Goal: Task Accomplishment & Management: Manage account settings

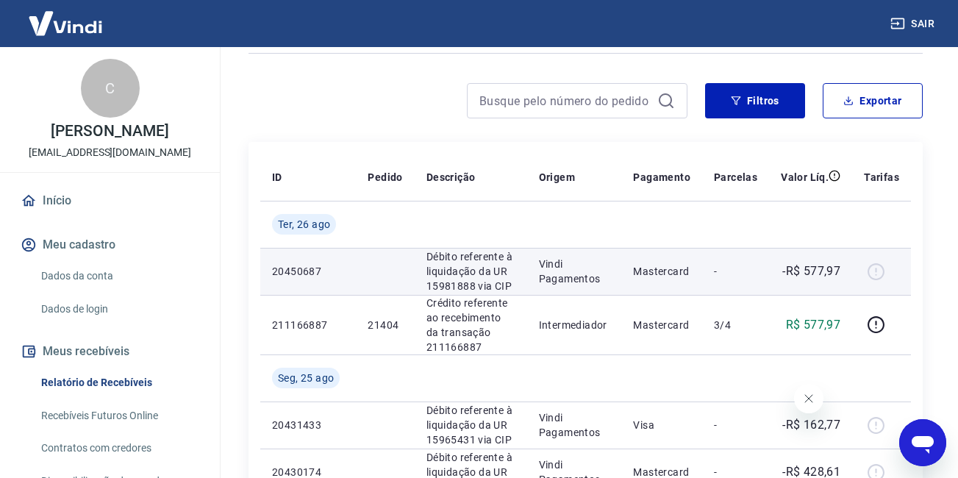
scroll to position [74, 0]
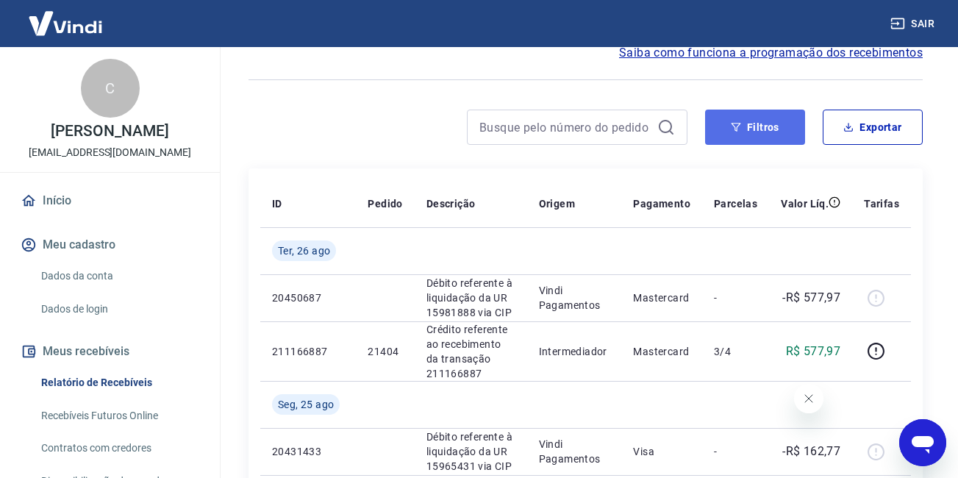
click at [761, 134] on button "Filtros" at bounding box center [755, 127] width 100 height 35
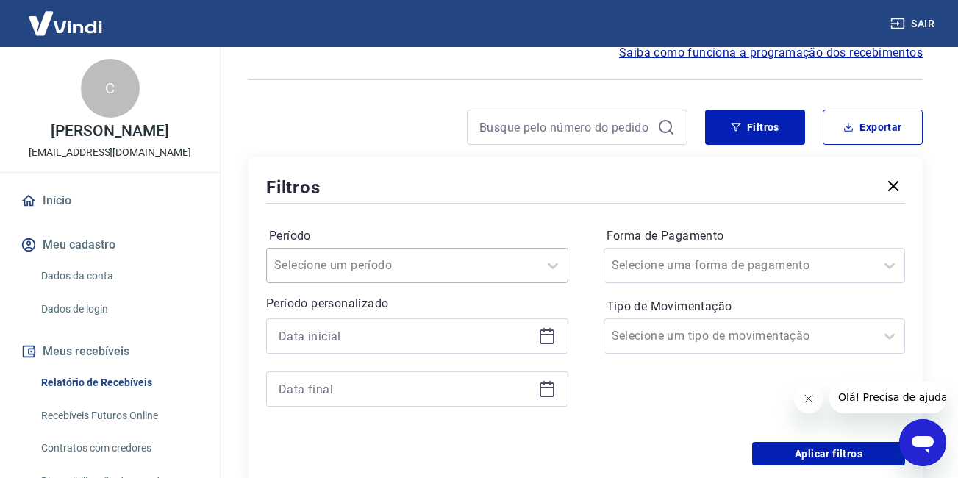
click at [362, 275] on div "Selecione um período" at bounding box center [417, 265] width 302 height 35
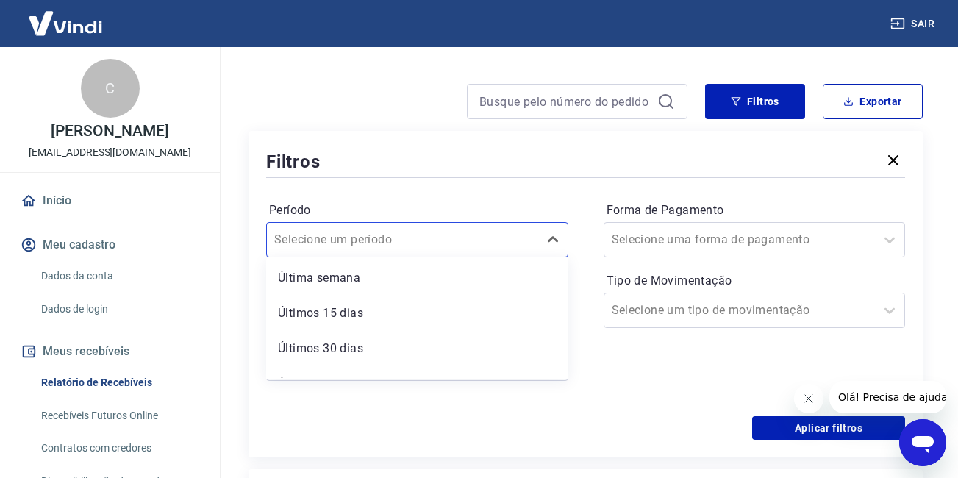
scroll to position [132, 0]
click at [512, 201] on div "Período option Últimos 15 dias focused, 4 of 7. 7 results available. Use Up and…" at bounding box center [417, 227] width 302 height 59
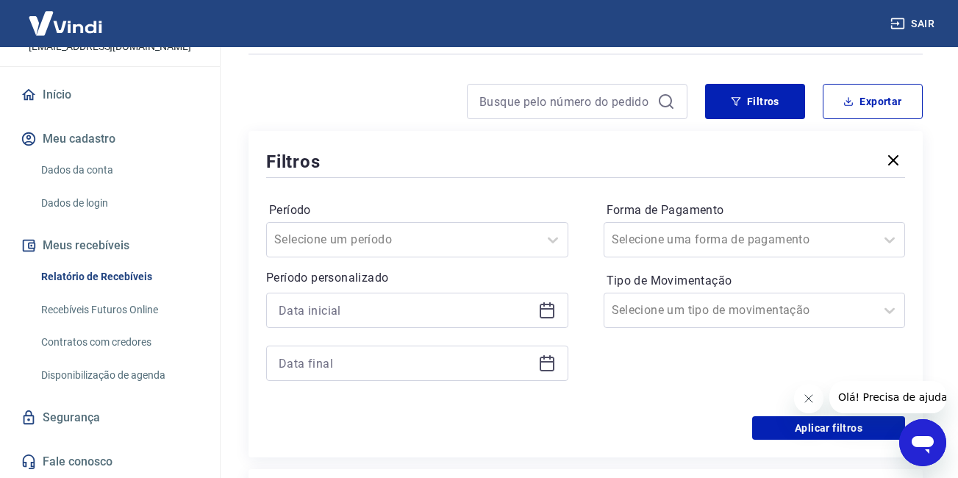
scroll to position [121, 0]
click at [415, 315] on input at bounding box center [406, 310] width 254 height 22
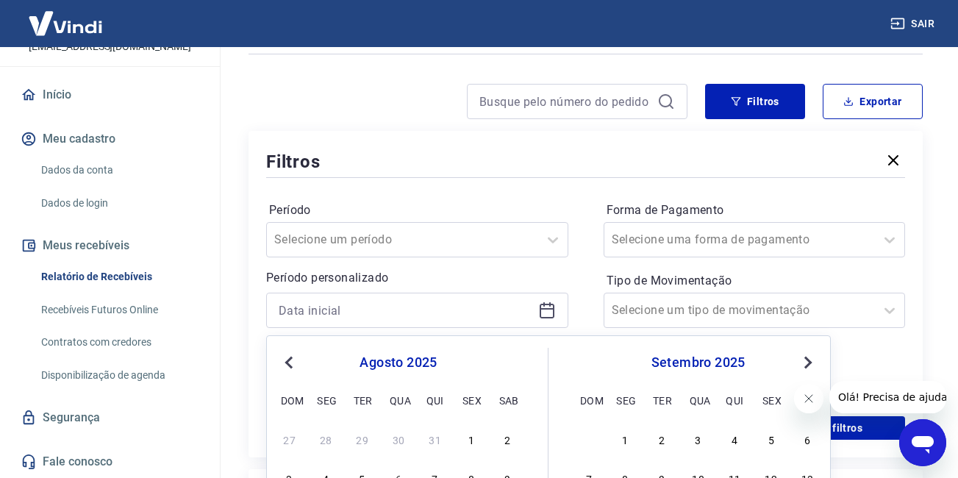
click at [290, 362] on span "Previous Month" at bounding box center [290, 362] width 0 height 17
click at [590, 439] on div "1" at bounding box center [589, 439] width 18 height 18
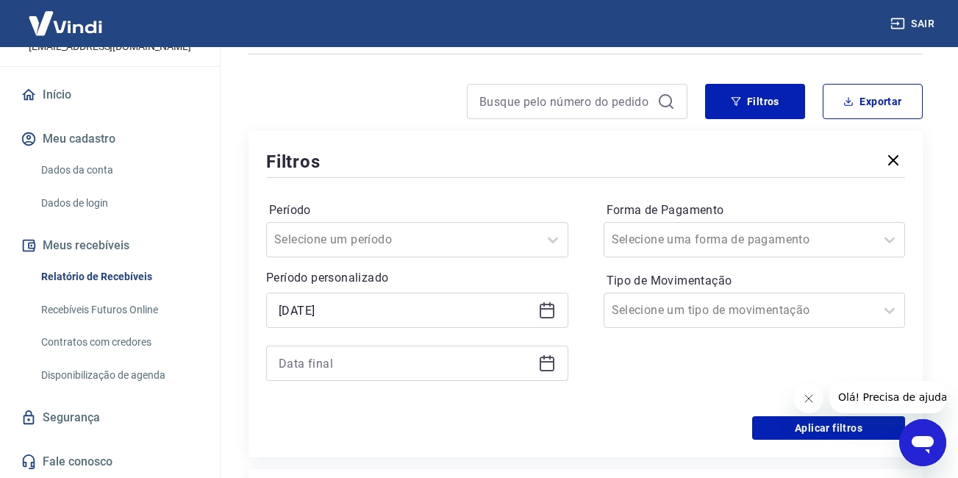
type input "[DATE]"
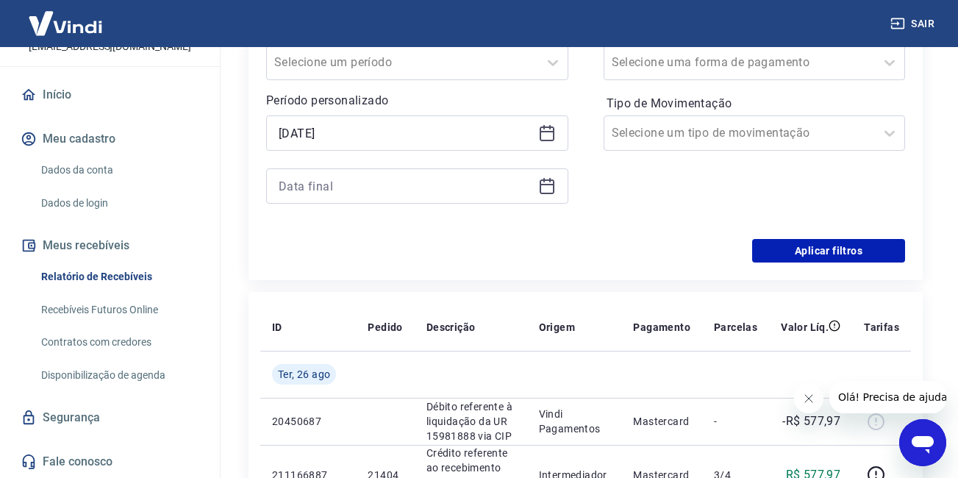
scroll to position [246, 0]
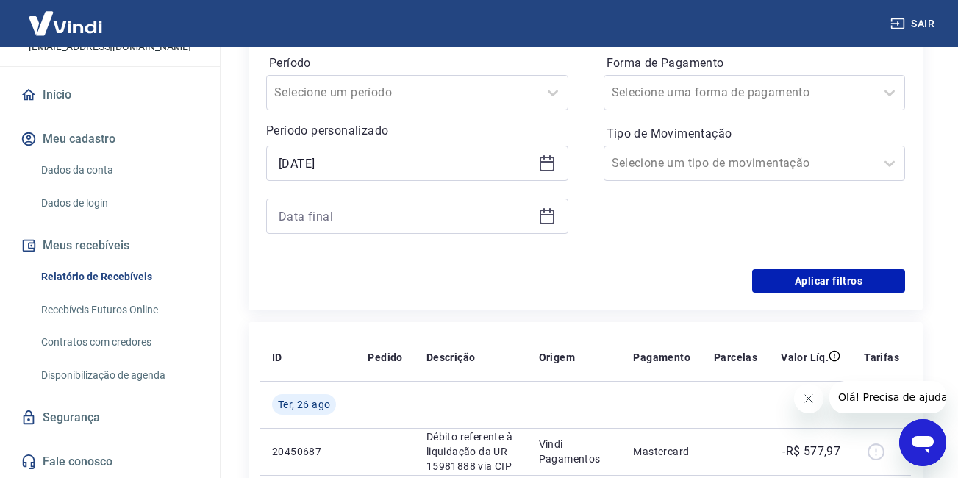
click at [547, 218] on icon at bounding box center [547, 216] width 18 height 18
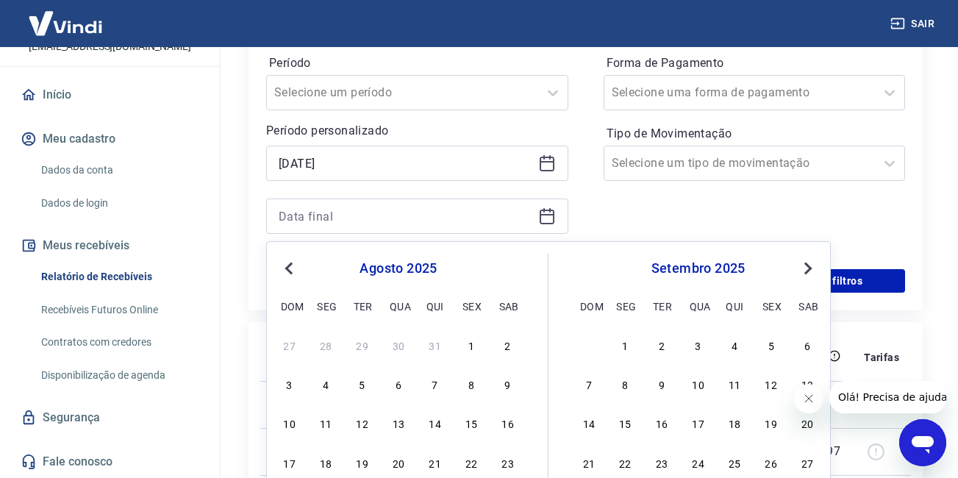
click at [290, 268] on span "Previous Month" at bounding box center [290, 268] width 0 height 17
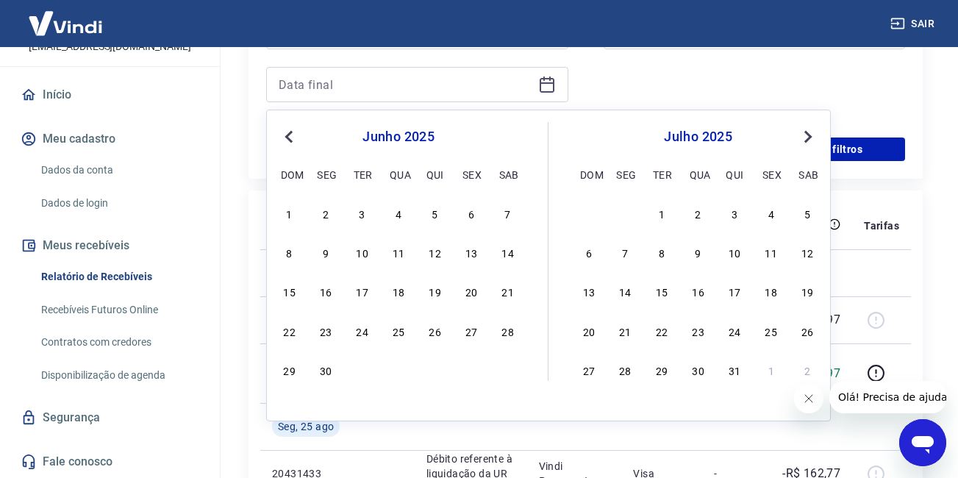
scroll to position [393, 0]
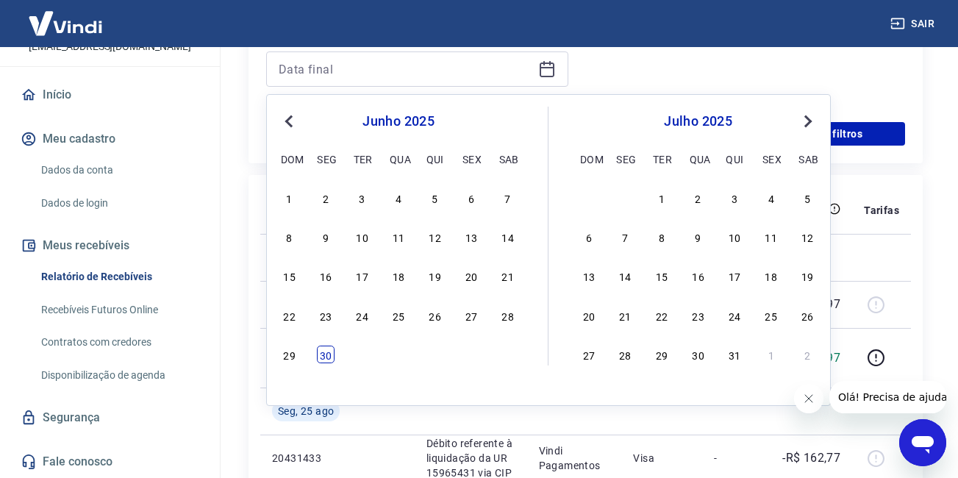
click at [327, 353] on div "30" at bounding box center [326, 355] width 18 height 18
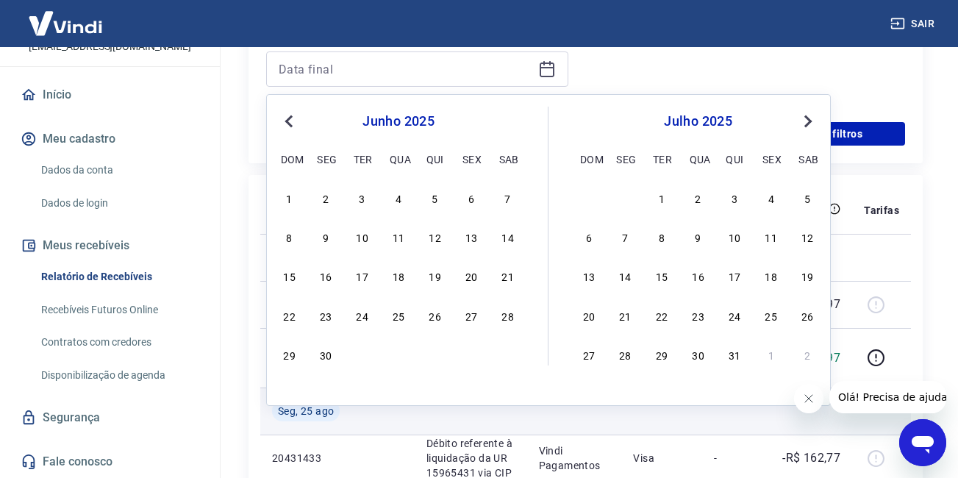
type input "[DATE]"
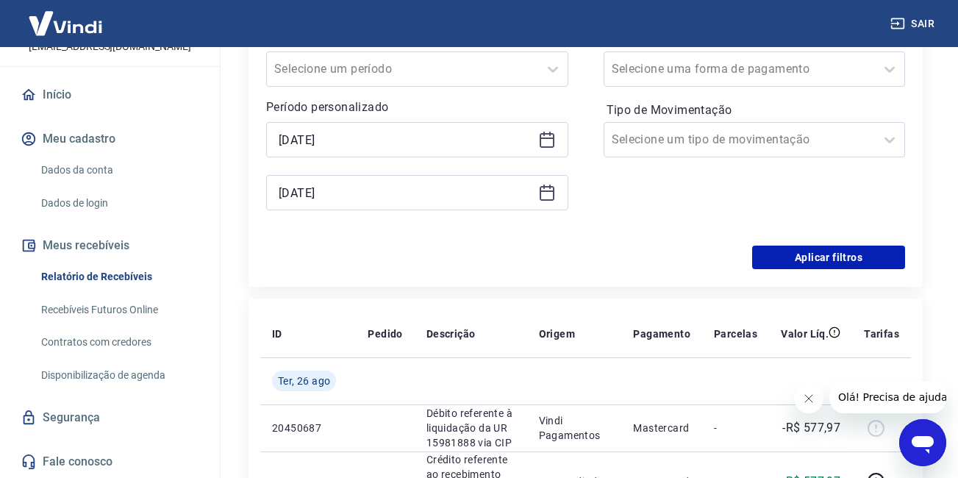
scroll to position [246, 0]
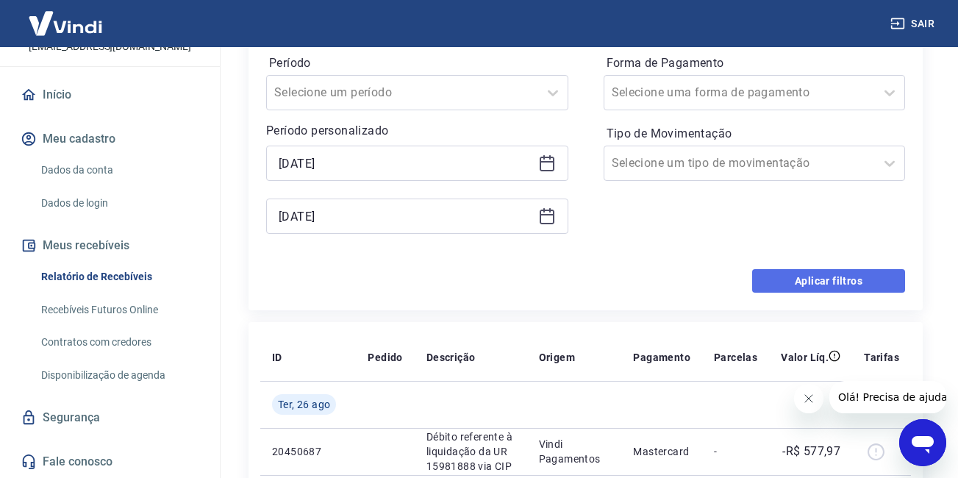
click at [823, 282] on button "Aplicar filtros" at bounding box center [828, 281] width 153 height 24
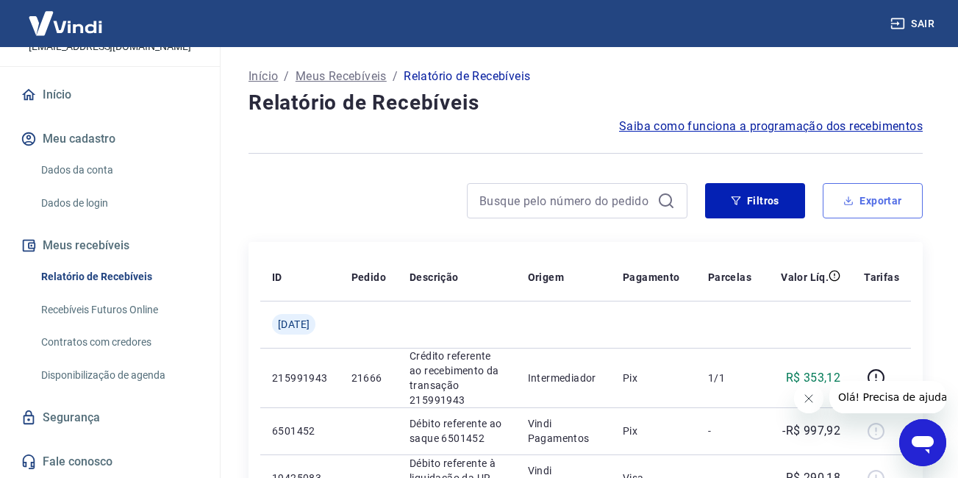
click at [865, 207] on button "Exportar" at bounding box center [873, 200] width 100 height 35
type input "[DATE]"
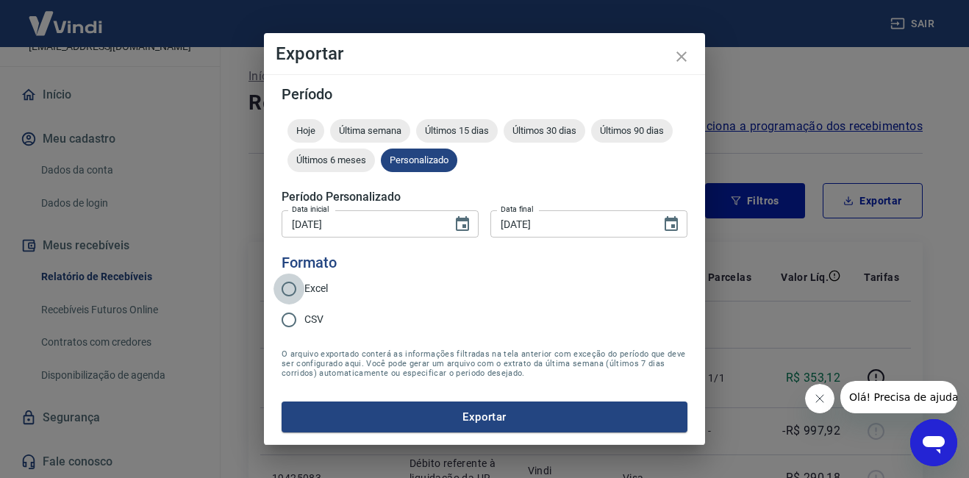
click at [287, 289] on input "Excel" at bounding box center [288, 288] width 31 height 31
radio input "true"
click at [493, 417] on button "Exportar" at bounding box center [485, 416] width 406 height 31
